Goal: Information Seeking & Learning: Learn about a topic

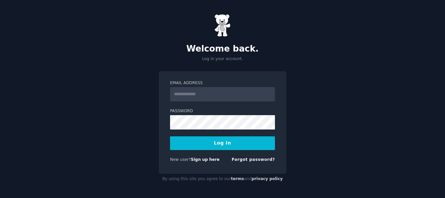
type input "**********"
click at [225, 144] on button "Log In" at bounding box center [222, 143] width 105 height 14
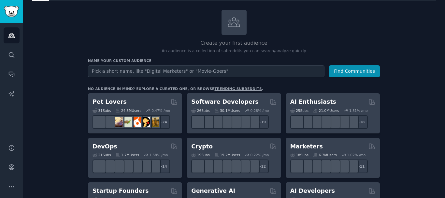
scroll to position [33, 0]
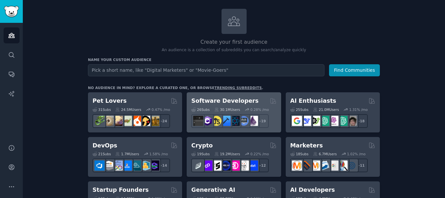
click at [226, 101] on h2 "Software Developers" at bounding box center [224, 101] width 67 height 8
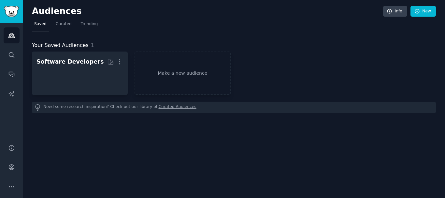
click at [161, 109] on link "Curated Audiences" at bounding box center [178, 107] width 38 height 7
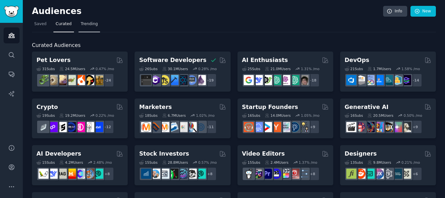
click at [91, 25] on span "Trending" at bounding box center [89, 24] width 17 height 6
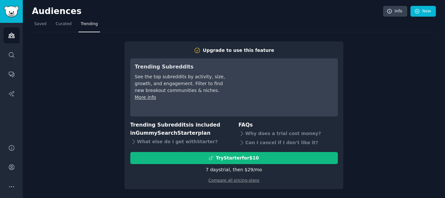
click at [378, 103] on div "Upgrade to use this feature Trending Subreddits See the top subreddits by activ…" at bounding box center [234, 110] width 404 height 157
click at [38, 26] on span "Saved" at bounding box center [40, 24] width 12 height 6
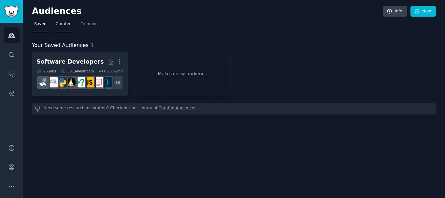
click at [63, 24] on span "Curated" at bounding box center [64, 24] width 16 height 6
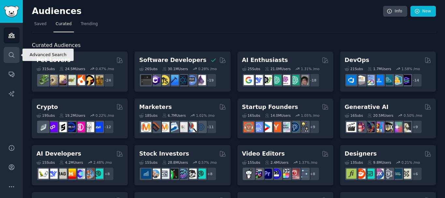
click at [16, 49] on link "Search" at bounding box center [12, 55] width 16 height 16
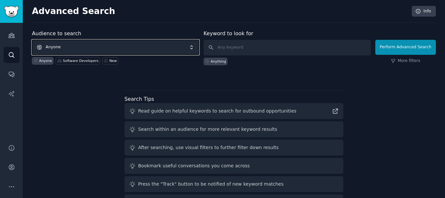
click at [135, 48] on span "Anyone" at bounding box center [115, 47] width 167 height 15
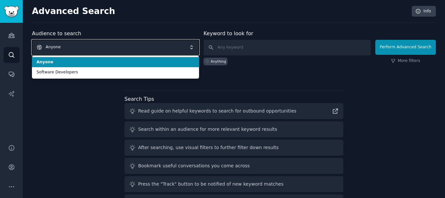
click at [135, 48] on span "Anyone" at bounding box center [115, 47] width 167 height 15
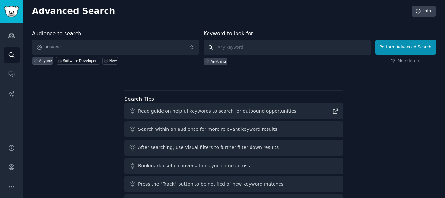
click at [244, 46] on input "text" at bounding box center [287, 48] width 167 height 16
click at [109, 61] on div "New" at bounding box center [112, 60] width 7 height 5
